Goal: Information Seeking & Learning: Learn about a topic

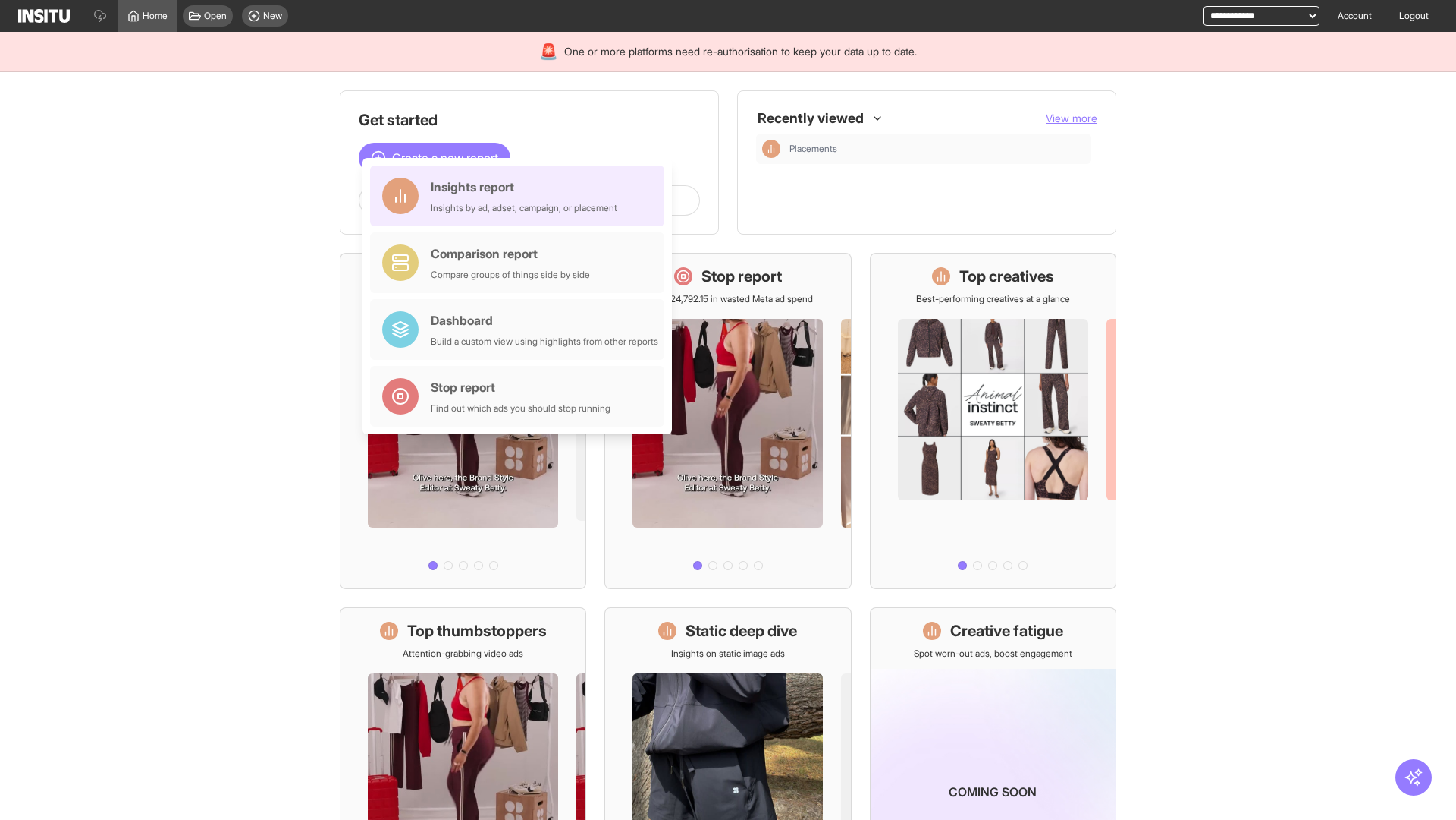
click at [521, 195] on div "Insights report Insights by ad, adset, campaign, or placement" at bounding box center [524, 195] width 187 height 37
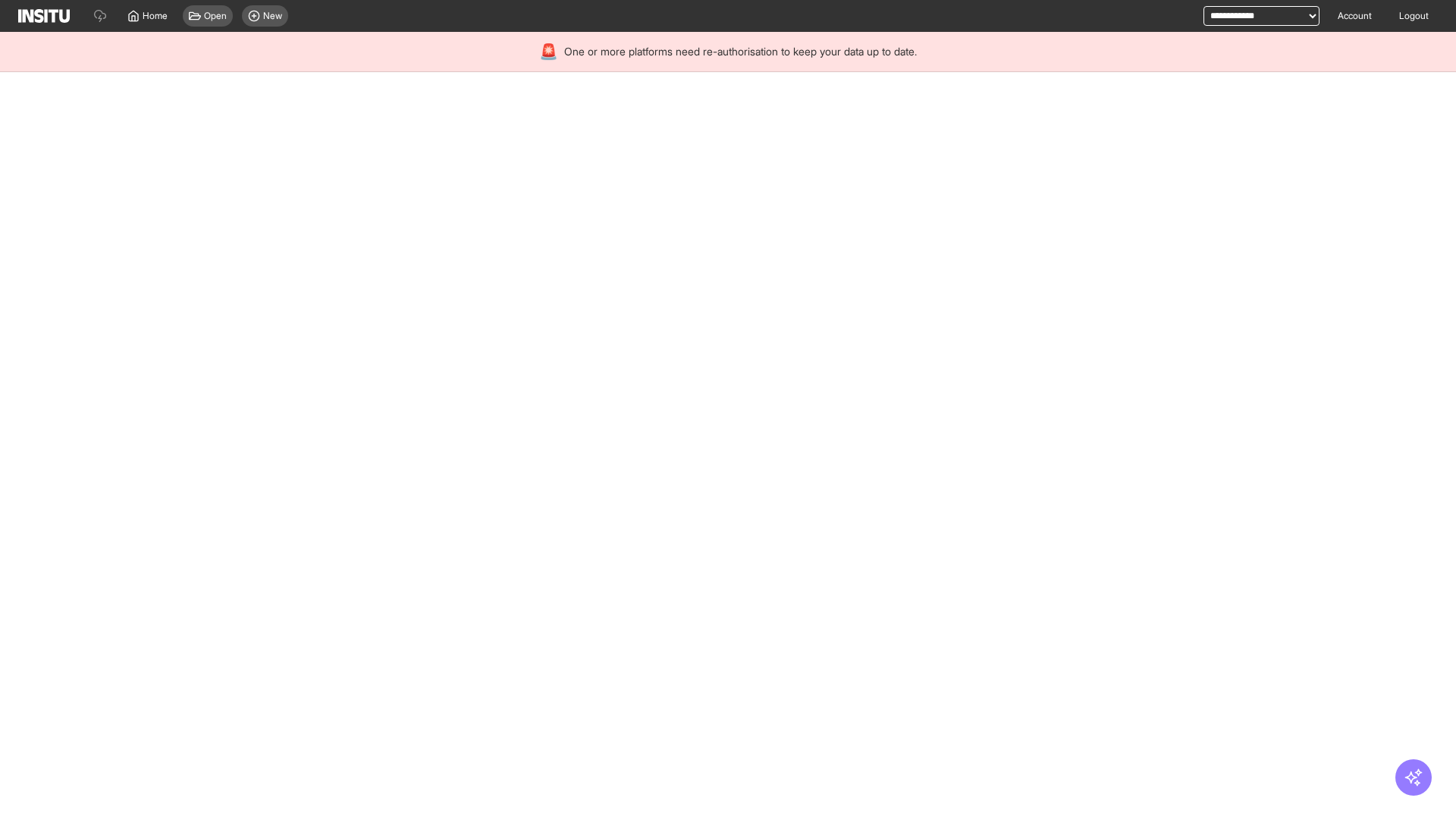
select select "**"
